Goal: Transaction & Acquisition: Obtain resource

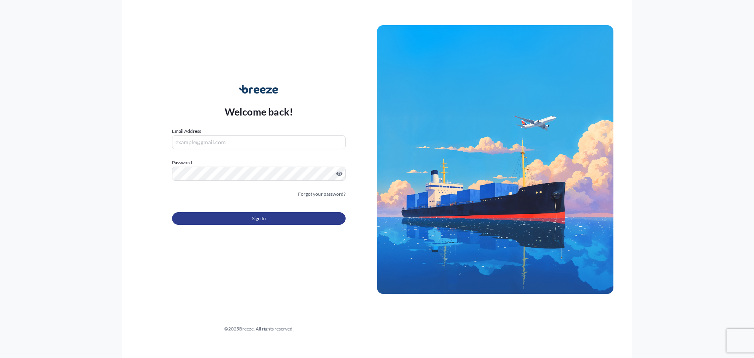
type input "[EMAIL_ADDRESS][DOMAIN_NAME]"
click at [230, 214] on button "Sign In" at bounding box center [259, 218] width 174 height 13
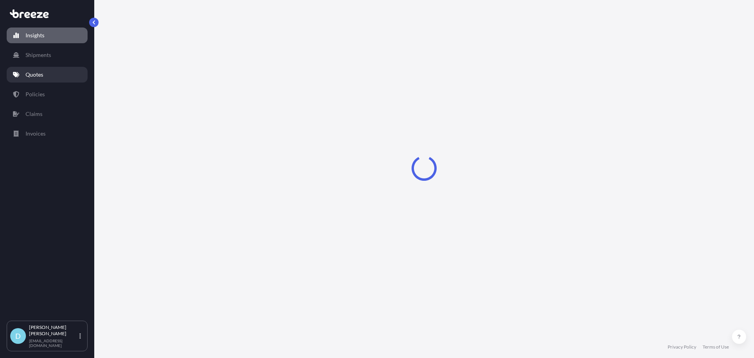
click at [68, 71] on link "Quotes" at bounding box center [47, 75] width 81 height 16
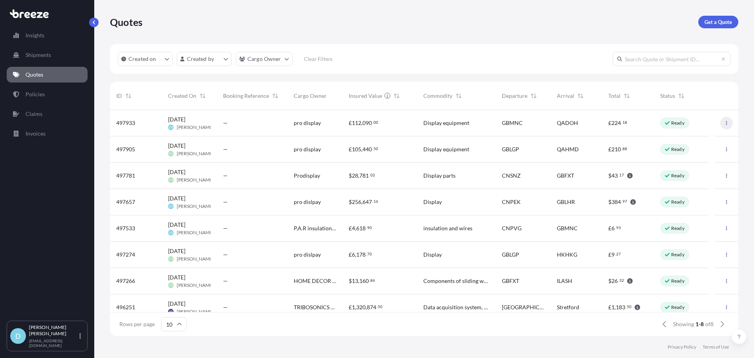
click at [726, 123] on icon "button" at bounding box center [726, 123] width 1 height 4
click at [695, 136] on p "Duplicate quote" at bounding box center [689, 139] width 39 height 8
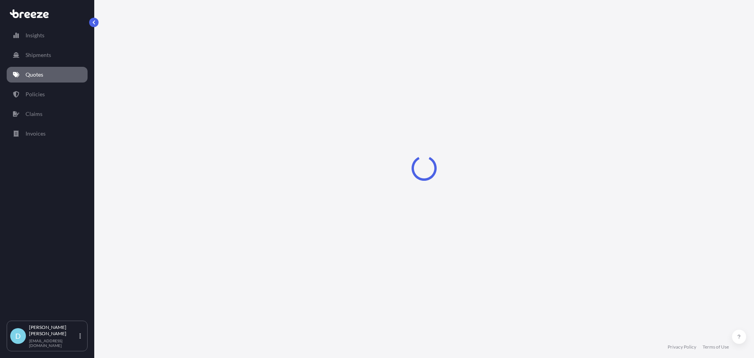
select select "Road"
select select "Air"
select select "Road"
select select "1"
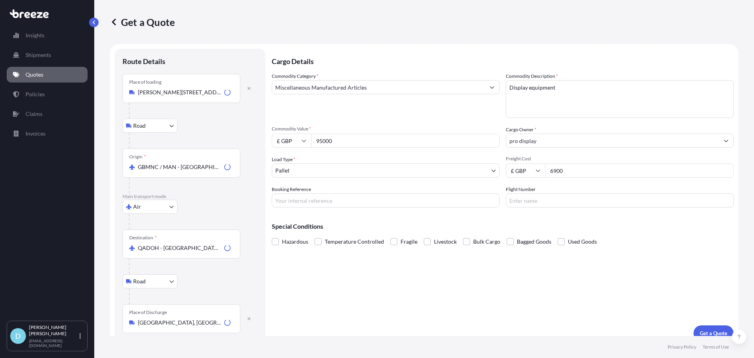
scroll to position [10, 0]
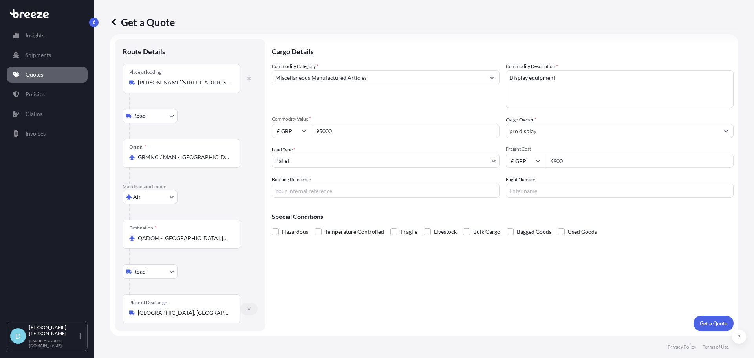
click at [248, 308] on icon "button" at bounding box center [248, 308] width 3 height 3
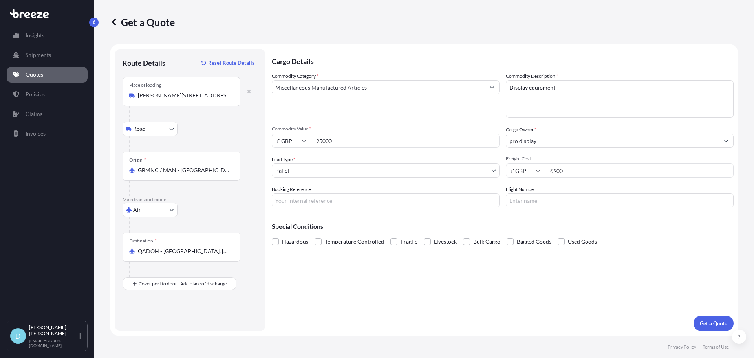
click at [252, 129] on div "Place of loading [STREET_ADDRESS][GEOGRAPHIC_DATA]" at bounding box center [189, 114] width 135 height 75
click at [250, 94] on button "button" at bounding box center [248, 91] width 17 height 13
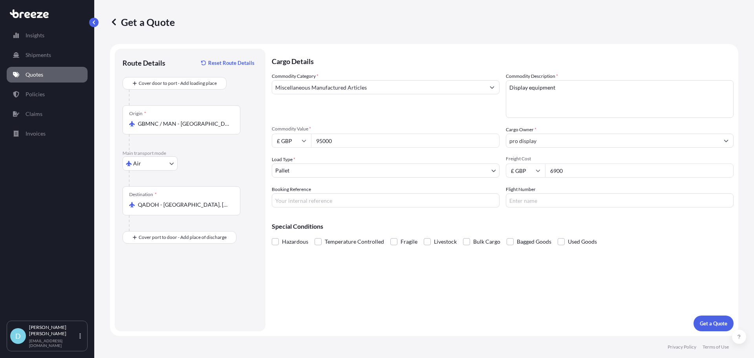
click at [216, 120] on input "GBMNC / MAN - [GEOGRAPHIC_DATA], [GEOGRAPHIC_DATA]" at bounding box center [184, 124] width 93 height 8
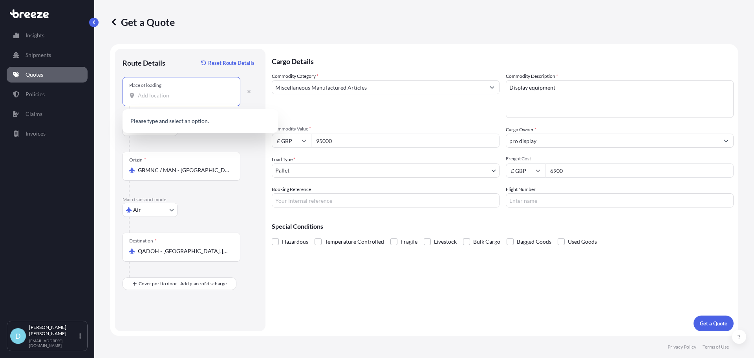
click at [172, 95] on input "Place of loading" at bounding box center [184, 95] width 93 height 8
click at [165, 95] on input "Place of loading" at bounding box center [184, 95] width 93 height 8
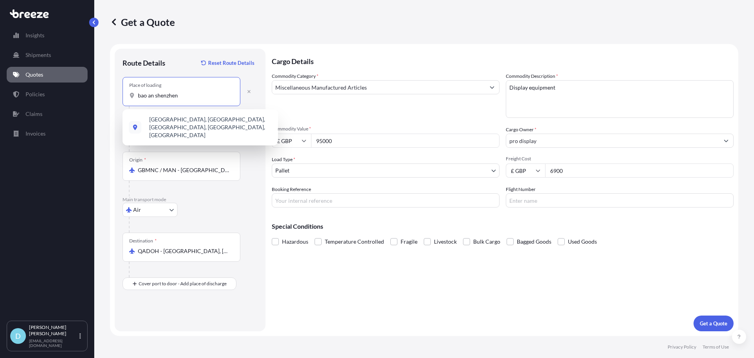
click at [153, 95] on input "bao an shenzhen" at bounding box center [184, 95] width 93 height 8
click at [148, 95] on input "bao an shenzhen" at bounding box center [184, 95] width 93 height 8
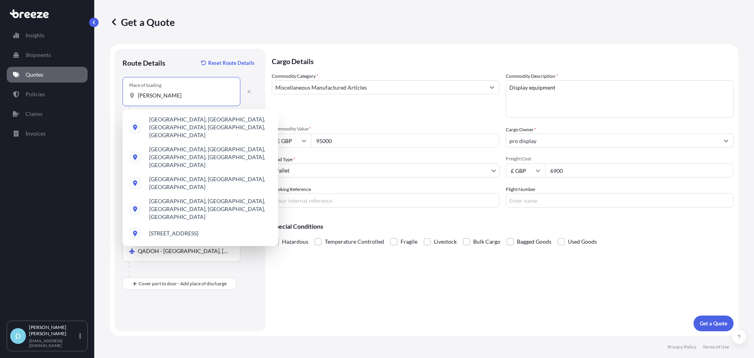
click at [155, 98] on input "[PERSON_NAME]" at bounding box center [184, 95] width 93 height 8
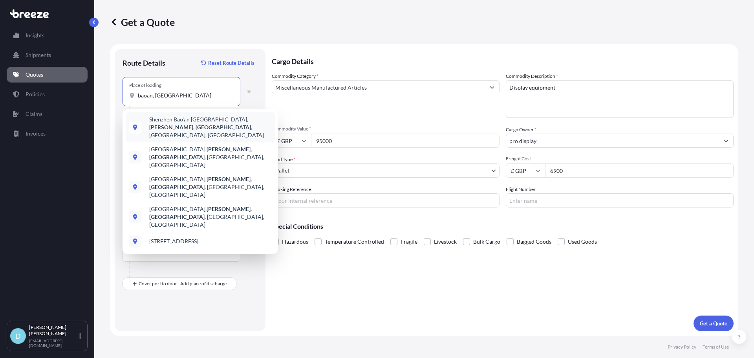
drag, startPoint x: 195, startPoint y: 93, endPoint x: 78, endPoint y: 86, distance: 117.2
click at [80, 86] on div "Insights Shipments Quotes Policies Claims Invoices D [PERSON_NAME] [PERSON_NAME…" at bounding box center [377, 179] width 754 height 358
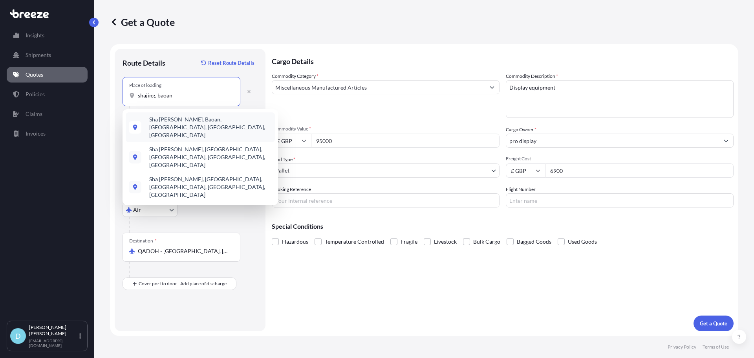
click at [207, 124] on span "Sha [PERSON_NAME], Baoan, [GEOGRAPHIC_DATA], [GEOGRAPHIC_DATA], [GEOGRAPHIC_DAT…" at bounding box center [210, 127] width 122 height 24
type input "Sha [PERSON_NAME], Baoan, [GEOGRAPHIC_DATA], [GEOGRAPHIC_DATA], [GEOGRAPHIC_DAT…"
select select "Road"
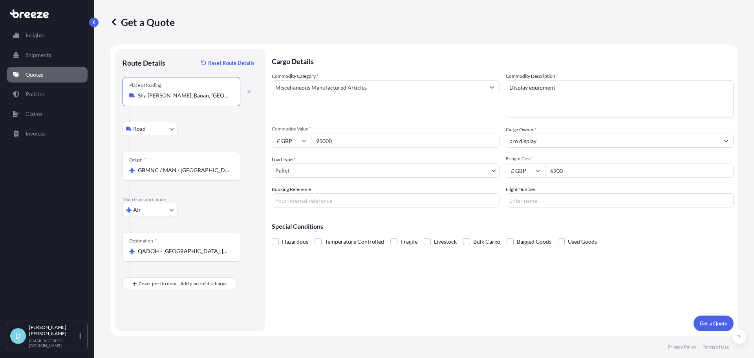
type input "Sha [PERSON_NAME], Baoan, [GEOGRAPHIC_DATA], [GEOGRAPHIC_DATA], [GEOGRAPHIC_DAT…"
click at [183, 174] on div "Origin * GBMNC / [GEOGRAPHIC_DATA] - [GEOGRAPHIC_DATA], [GEOGRAPHIC_DATA]" at bounding box center [181, 166] width 118 height 29
click at [183, 174] on input "GBMNC / MAN - [GEOGRAPHIC_DATA], [GEOGRAPHIC_DATA]" at bounding box center [184, 170] width 93 height 8
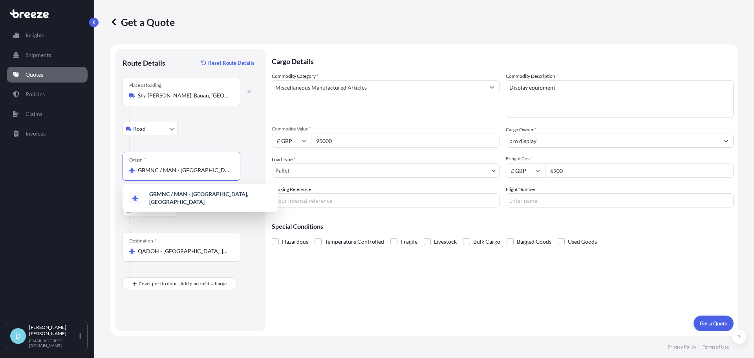
click at [183, 174] on input "GBMNC / MAN - [GEOGRAPHIC_DATA], [GEOGRAPHIC_DATA]" at bounding box center [184, 170] width 93 height 8
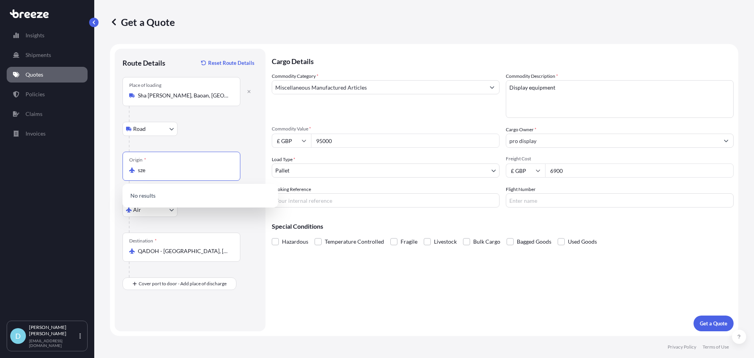
drag, startPoint x: 185, startPoint y: 172, endPoint x: 130, endPoint y: 172, distance: 54.6
click at [130, 172] on div "sze" at bounding box center [181, 170] width 104 height 8
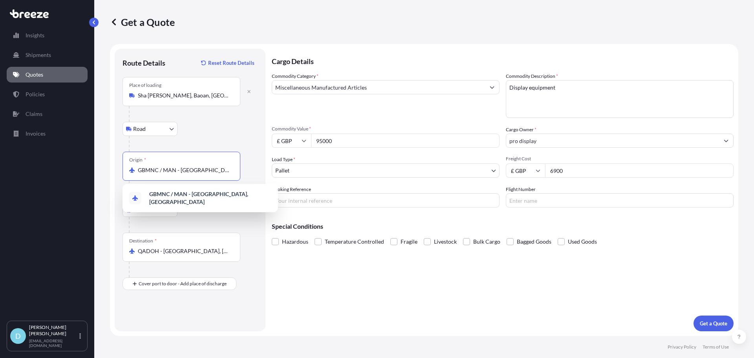
click at [164, 171] on input "GBMNC / MAN - [GEOGRAPHIC_DATA], [GEOGRAPHIC_DATA]" at bounding box center [184, 170] width 93 height 8
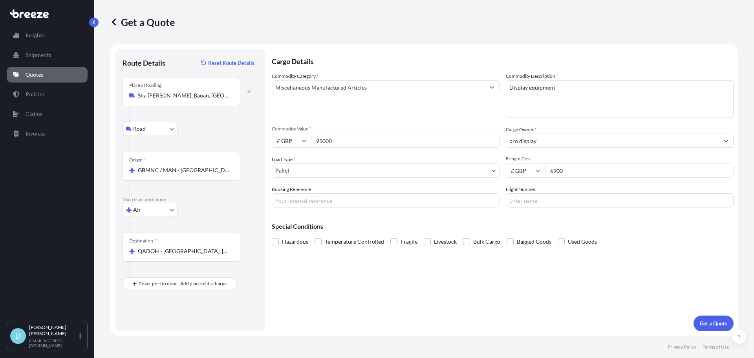
click at [161, 169] on input "GBMNC / MAN - [GEOGRAPHIC_DATA], [GEOGRAPHIC_DATA]" at bounding box center [184, 170] width 93 height 8
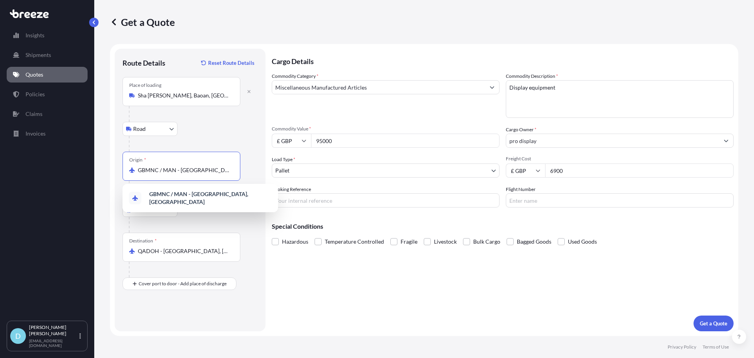
click at [159, 169] on input "GBMNC / MAN - [GEOGRAPHIC_DATA], [GEOGRAPHIC_DATA]" at bounding box center [184, 170] width 93 height 8
click at [159, 170] on input "GBMNC / MAN - [GEOGRAPHIC_DATA], [GEOGRAPHIC_DATA]" at bounding box center [184, 170] width 93 height 8
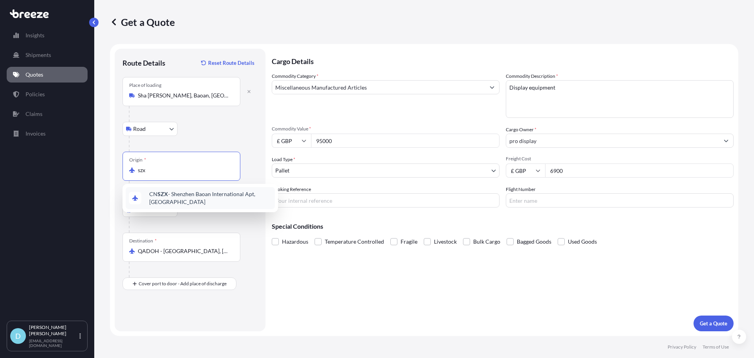
click at [168, 192] on div "CN SZX - Shenzhen Baoan International Apt, [GEOGRAPHIC_DATA]" at bounding box center [200, 198] width 149 height 22
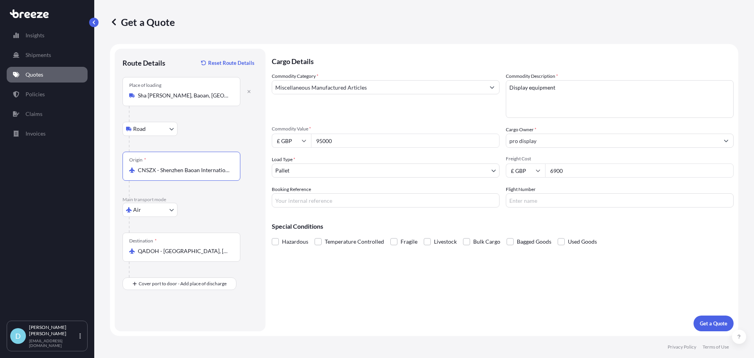
type input "CNSZX - Shenzhen Baoan International Apt, [GEOGRAPHIC_DATA]"
click at [171, 247] on input "QADOH - [GEOGRAPHIC_DATA], [GEOGRAPHIC_DATA]" at bounding box center [184, 251] width 93 height 8
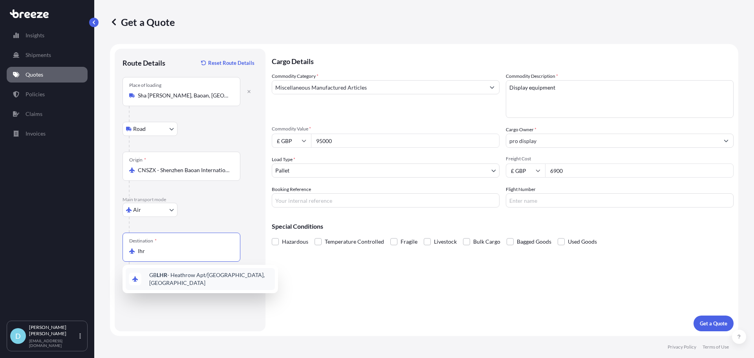
click at [154, 274] on span "GB LHR - Heathrow Apt/[GEOGRAPHIC_DATA], [GEOGRAPHIC_DATA]" at bounding box center [210, 279] width 122 height 16
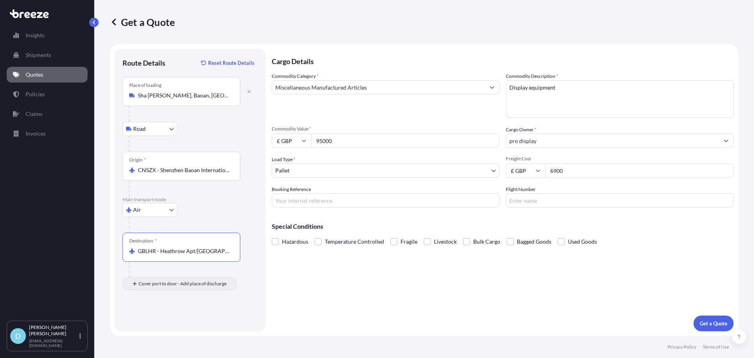
type input "GBLHR - Heathrow Apt/[GEOGRAPHIC_DATA], [GEOGRAPHIC_DATA]"
click at [168, 314] on div "Place of Discharge" at bounding box center [181, 321] width 118 height 29
click at [168, 322] on input "Place of Discharge" at bounding box center [184, 326] width 93 height 8
click at [170, 331] on div "Place of Discharge s74 7lh" at bounding box center [181, 321] width 118 height 29
click at [170, 329] on input "s74 7lh" at bounding box center [184, 326] width 93 height 8
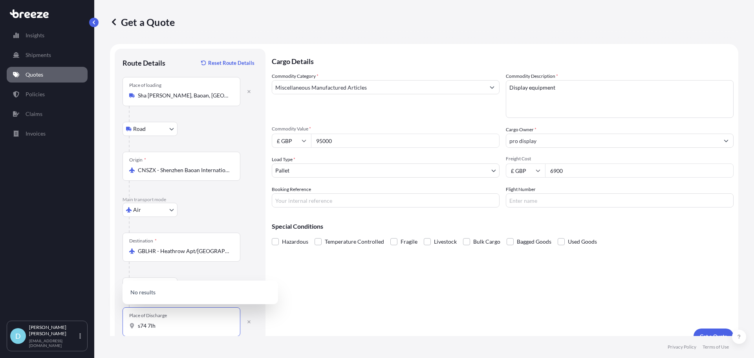
click at [170, 328] on input "s74 7lh" at bounding box center [184, 326] width 93 height 8
type input "s74 9lh"
click at [181, 299] on div "[PERSON_NAME][STREET_ADDRESS][PERSON_NAME]" at bounding box center [200, 290] width 149 height 22
select select "Road"
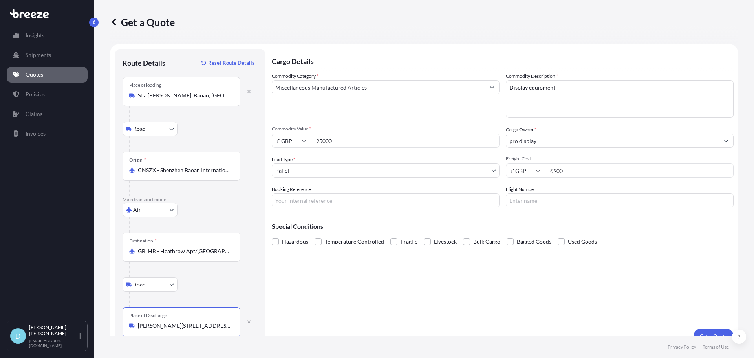
type input "[PERSON_NAME][STREET_ADDRESS][PERSON_NAME]"
click at [389, 125] on div "Commodity Category * Miscellaneous Manufactured Articles Commodity Description …" at bounding box center [503, 139] width 462 height 135
click at [289, 138] on input "£ GBP" at bounding box center [291, 140] width 39 height 14
click at [291, 190] on div "$ USD" at bounding box center [291, 195] width 33 height 15
type input "$ USD"
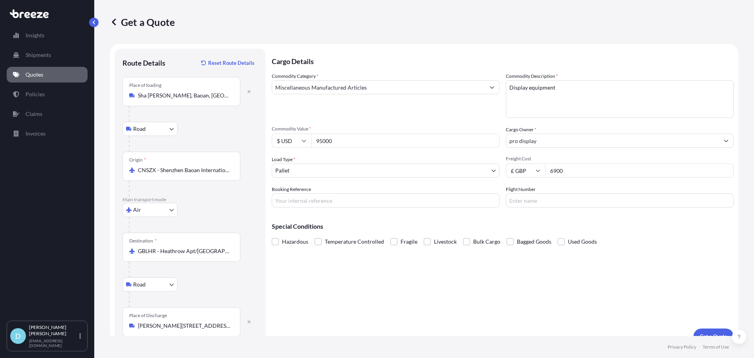
drag, startPoint x: 337, startPoint y: 144, endPoint x: 296, endPoint y: 143, distance: 40.9
click at [296, 143] on div "$ USD 95000" at bounding box center [386, 140] width 228 height 14
type input "11555"
drag, startPoint x: 575, startPoint y: 173, endPoint x: 534, endPoint y: 174, distance: 41.2
click at [534, 174] on div "£ GBP 6900" at bounding box center [620, 170] width 228 height 14
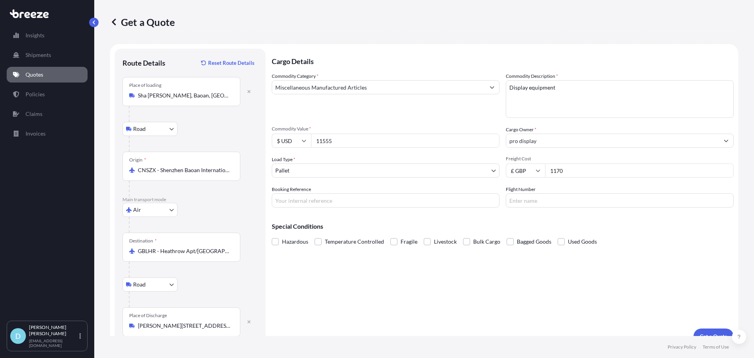
type input "1170"
click at [521, 177] on input "£ GBP" at bounding box center [525, 170] width 39 height 14
click at [521, 221] on div "$ USD" at bounding box center [522, 225] width 33 height 15
type input "$ USD"
click at [551, 174] on input "1170" at bounding box center [639, 170] width 188 height 14
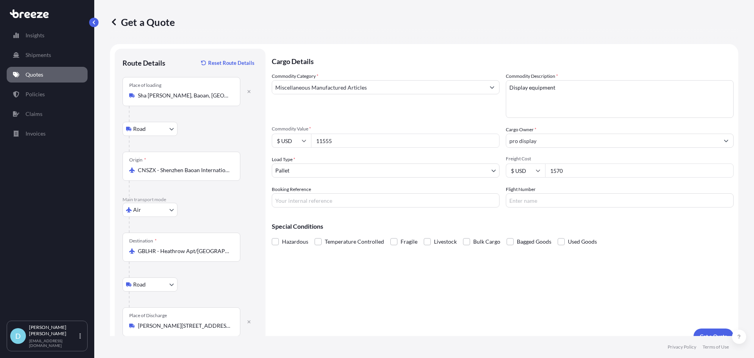
type input "1570"
click at [594, 246] on span "Used Goods" at bounding box center [582, 242] width 29 height 12
click at [557, 236] on input "Used Goods" at bounding box center [557, 236] width 0 height 0
click at [585, 247] on div "Cargo Details Commodity Category * Miscellaneous Manufactured Articles Commodit…" at bounding box center [503, 196] width 462 height 295
drag, startPoint x: 583, startPoint y: 240, endPoint x: 618, endPoint y: 252, distance: 36.1
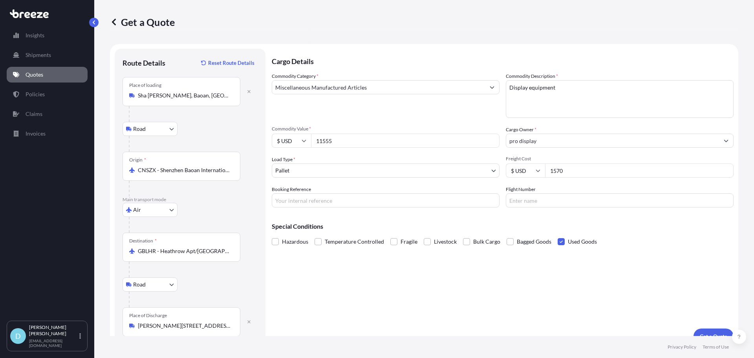
click at [583, 239] on span "Used Goods" at bounding box center [582, 242] width 29 height 12
click at [557, 236] on input "Used Goods" at bounding box center [557, 236] width 0 height 0
click at [621, 252] on div "Cargo Details Commodity Category * Miscellaneous Manufactured Articles Commodit…" at bounding box center [503, 196] width 462 height 295
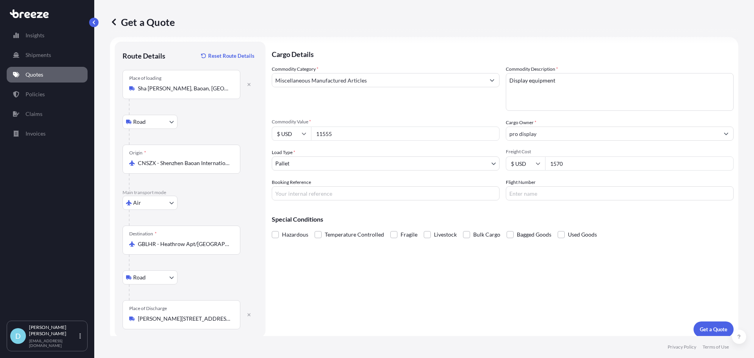
scroll to position [13, 0]
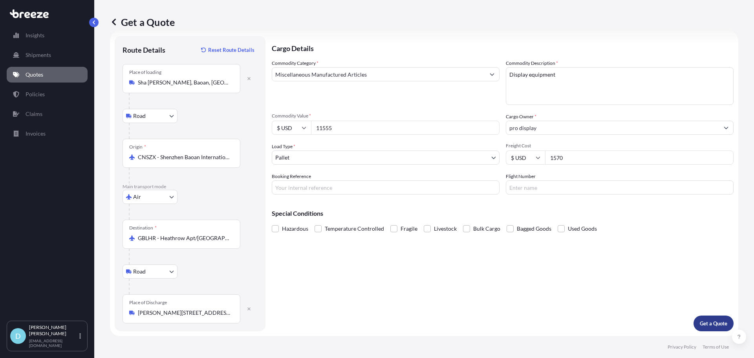
click at [706, 320] on p "Get a Quote" at bounding box center [713, 323] width 27 height 8
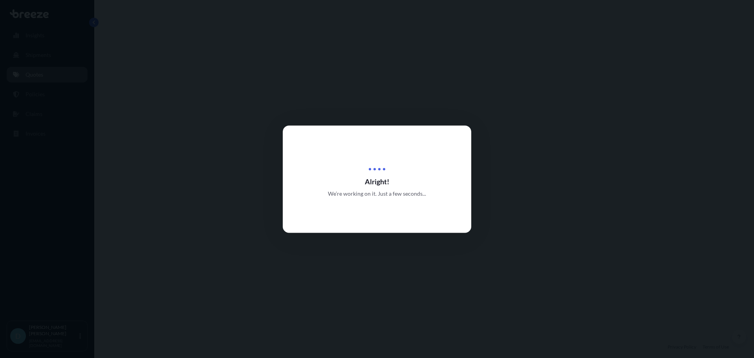
select select "Road"
select select "Air"
select select "Road"
select select "1"
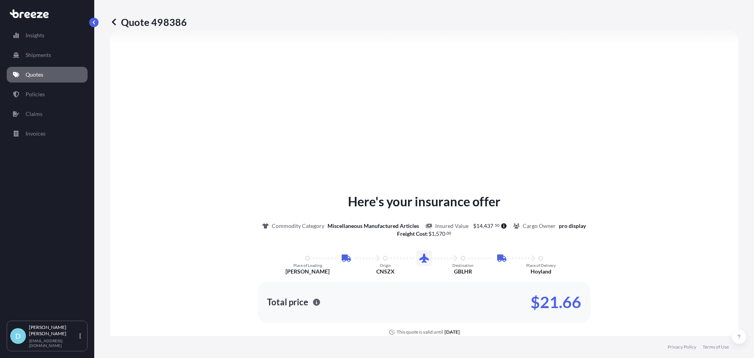
scroll to position [432, 0]
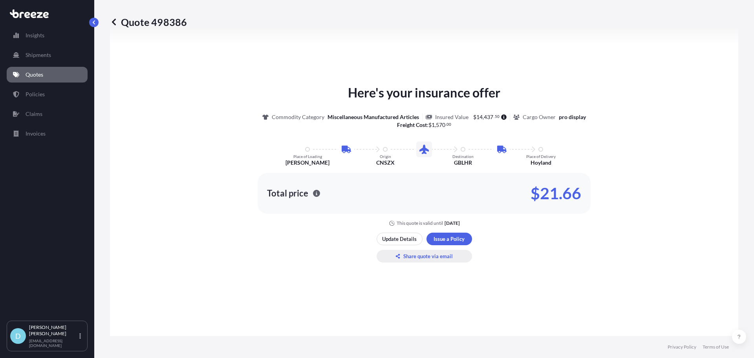
click at [405, 252] on p "Share quote via email" at bounding box center [427, 256] width 49 height 8
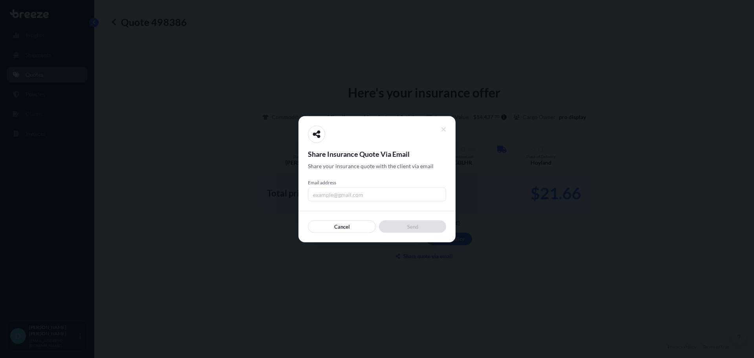
click at [398, 190] on input "Email address" at bounding box center [377, 194] width 138 height 14
type input "[PERSON_NAME][EMAIL_ADDRESS][DOMAIN_NAME]"
